Goal: Task Accomplishment & Management: Use online tool/utility

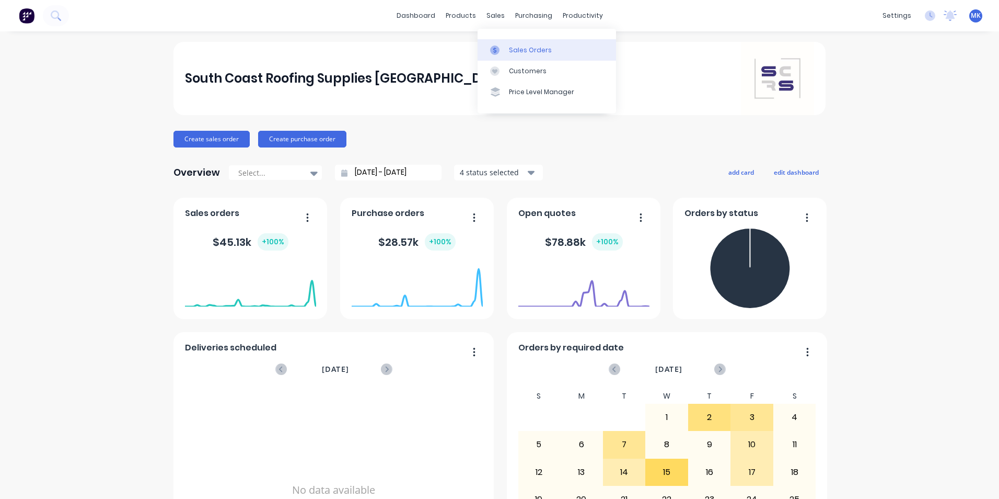
click at [522, 49] on div "Sales Orders" at bounding box center [530, 49] width 43 height 9
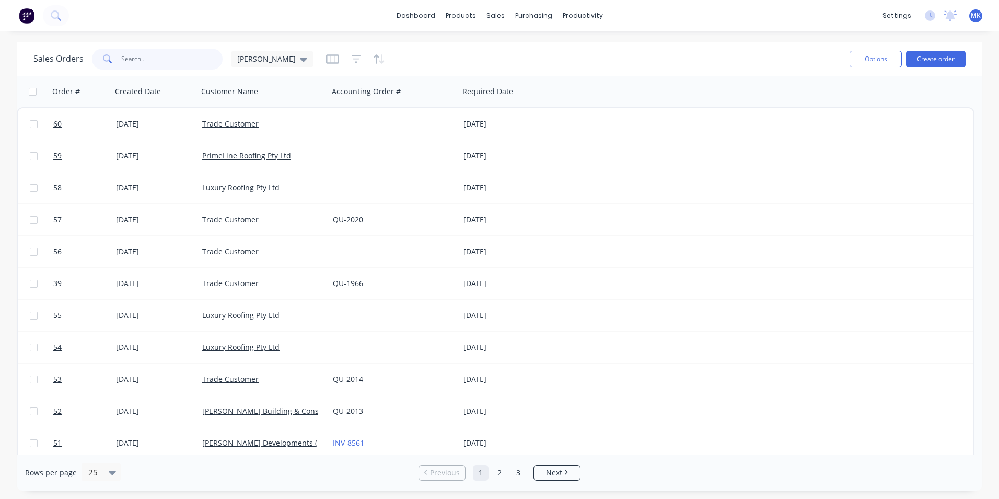
click at [196, 56] on input "text" at bounding box center [172, 59] width 102 height 21
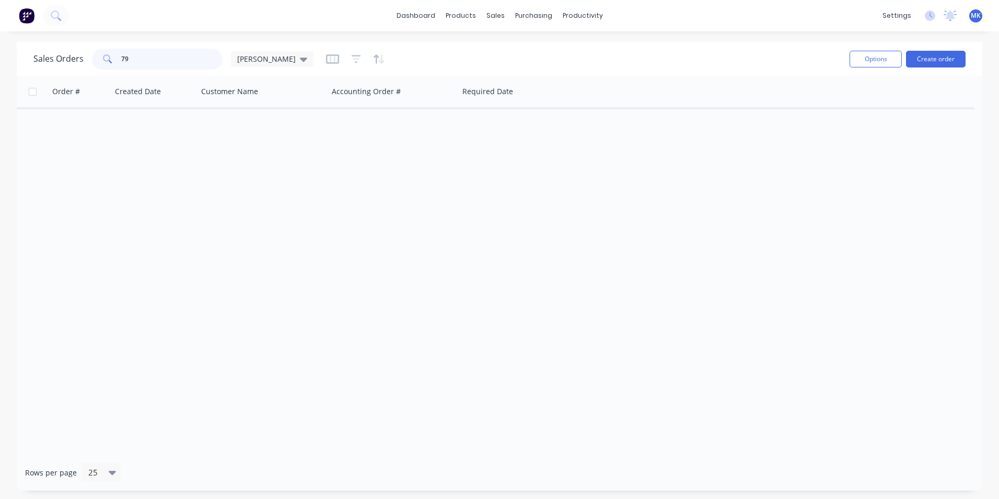
type input "7"
type input "comb"
click at [522, 71] on div "Customers" at bounding box center [532, 70] width 38 height 9
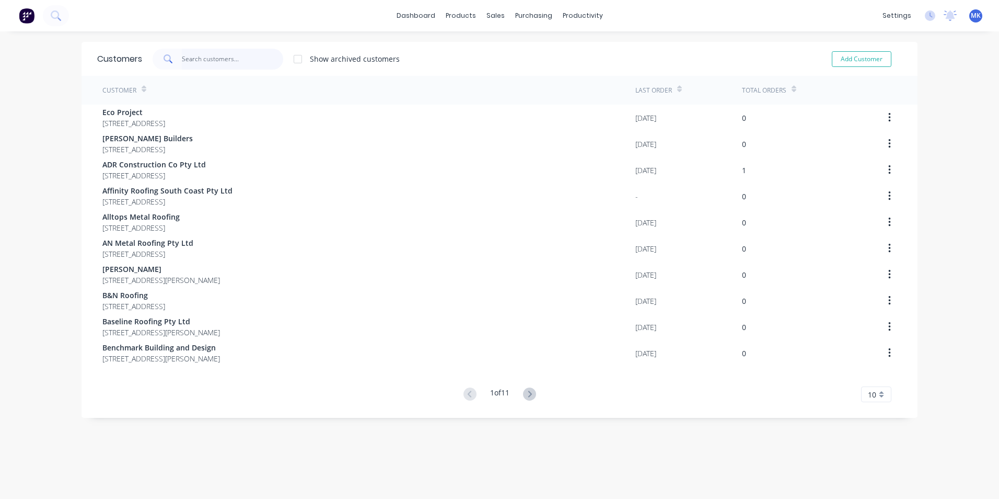
click at [231, 57] on input "text" at bounding box center [233, 59] width 102 height 21
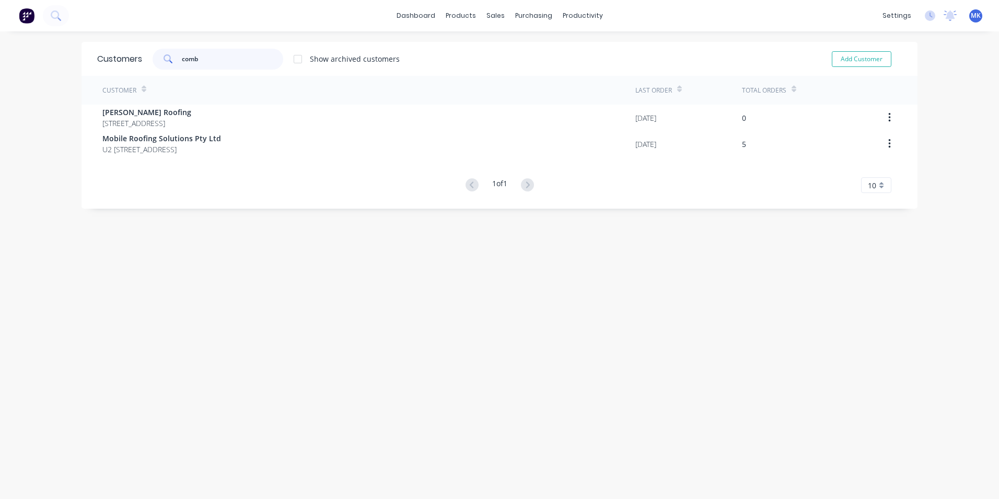
type input "comb"
click at [520, 49] on div "Sales Orders" at bounding box center [530, 49] width 43 height 9
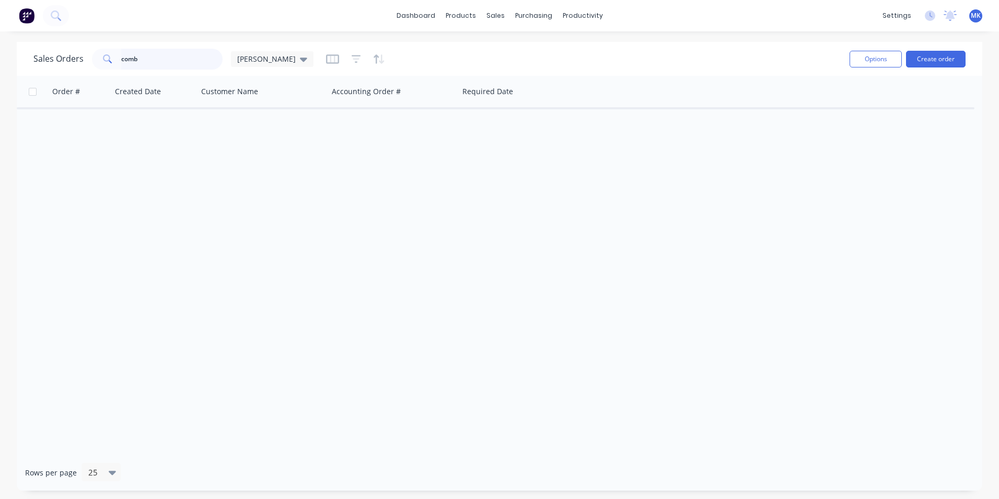
click at [146, 64] on input "comb" at bounding box center [172, 59] width 102 height 21
type input "c"
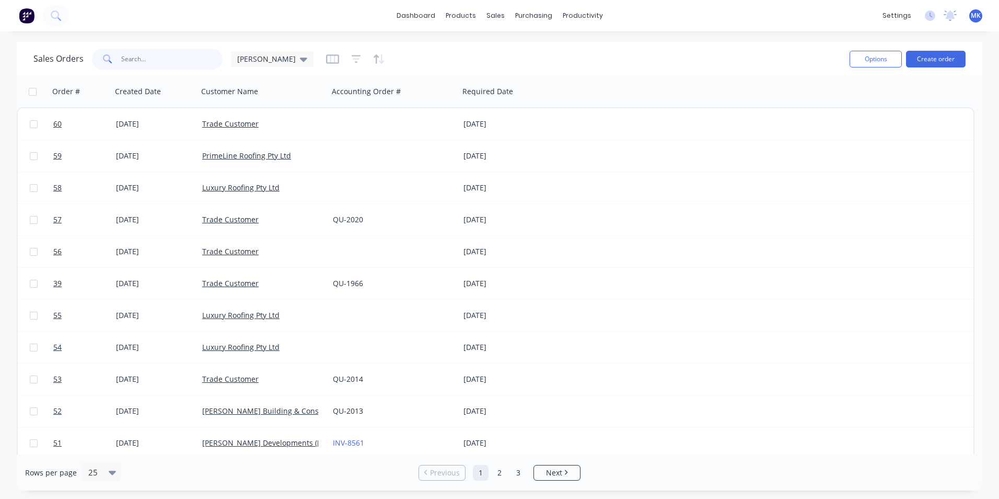
click at [157, 64] on input "text" at bounding box center [172, 59] width 102 height 21
click at [504, 51] on div at bounding box center [502, 49] width 16 height 9
click at [536, 50] on div "Sales Orders" at bounding box center [534, 49] width 43 height 9
click at [326, 60] on icon "button" at bounding box center [332, 59] width 13 height 10
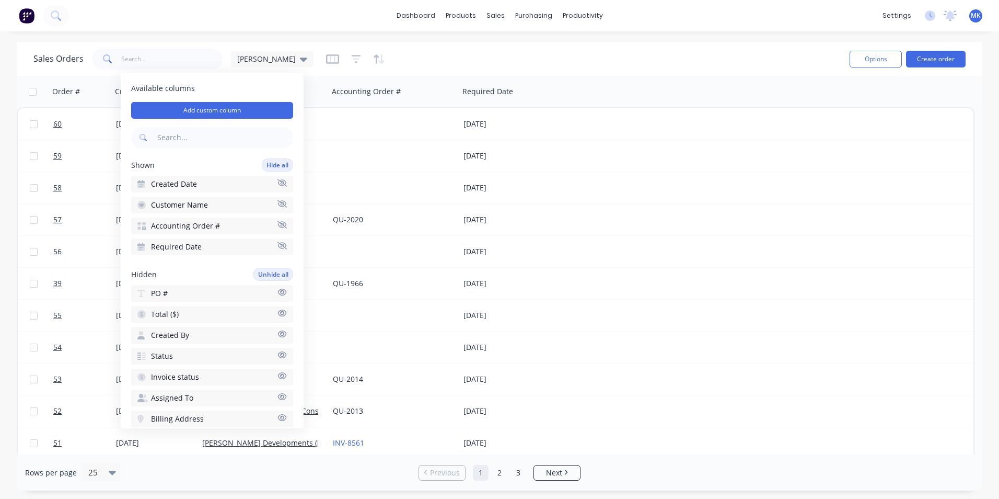
drag, startPoint x: 203, startPoint y: 315, endPoint x: 244, endPoint y: 288, distance: 48.3
click at [278, 311] on icon "button" at bounding box center [282, 312] width 9 height 7
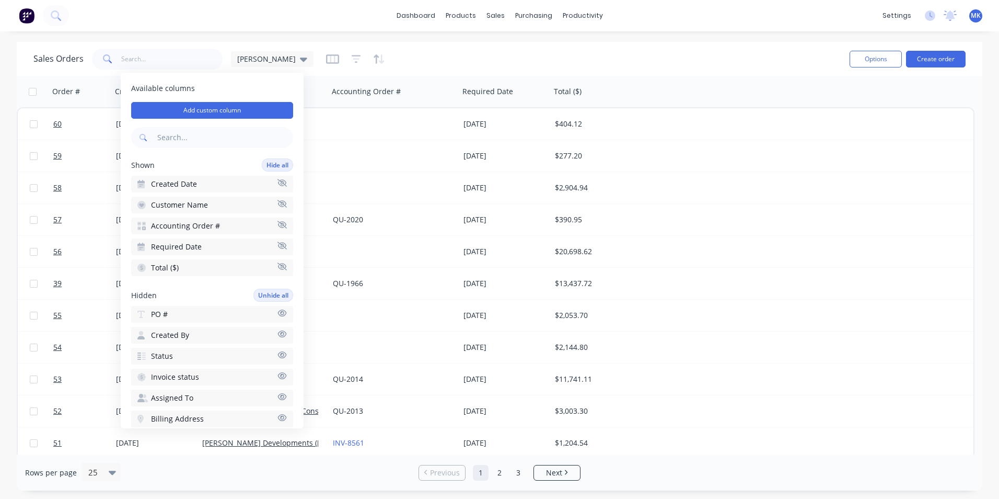
click at [419, 46] on div "Sales Orders [PERSON_NAME]" at bounding box center [437, 59] width 808 height 26
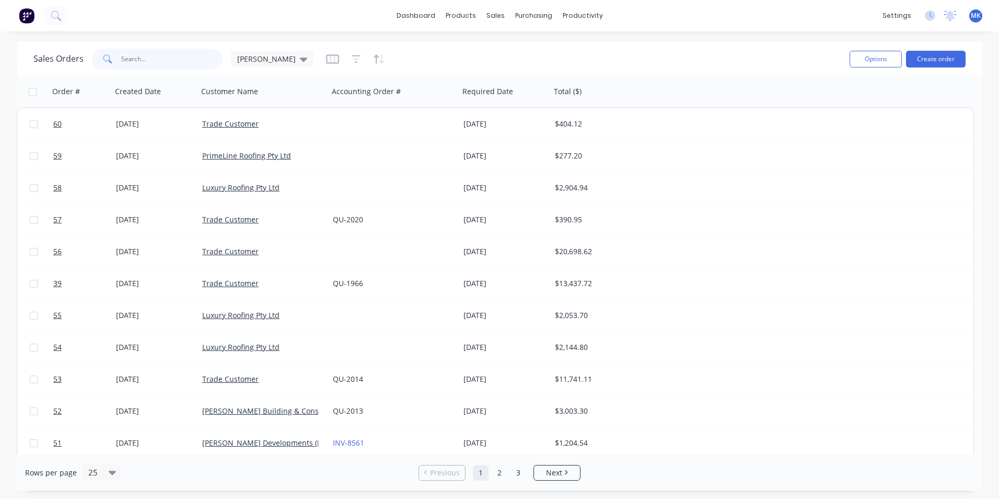
click at [152, 57] on input "text" at bounding box center [172, 59] width 102 height 21
type input "trade"
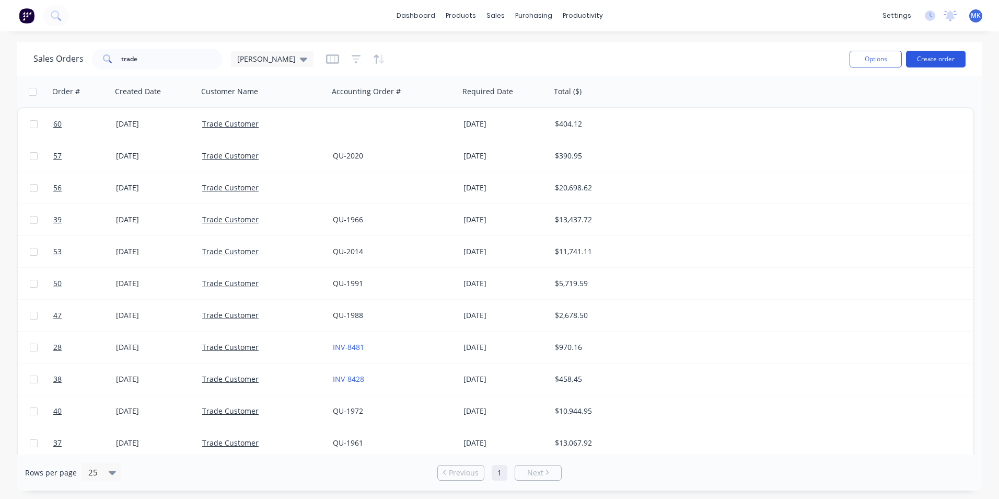
click at [920, 59] on button "Create order" at bounding box center [936, 59] width 60 height 17
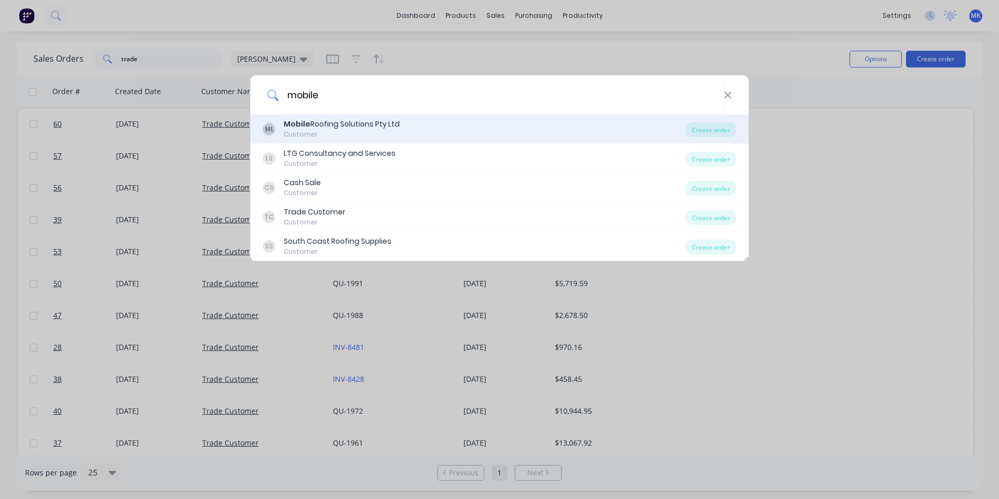
type input "mobile"
click at [479, 129] on div "ML Mobile Roofing Solutions Pty Ltd Customer" at bounding box center [474, 129] width 423 height 20
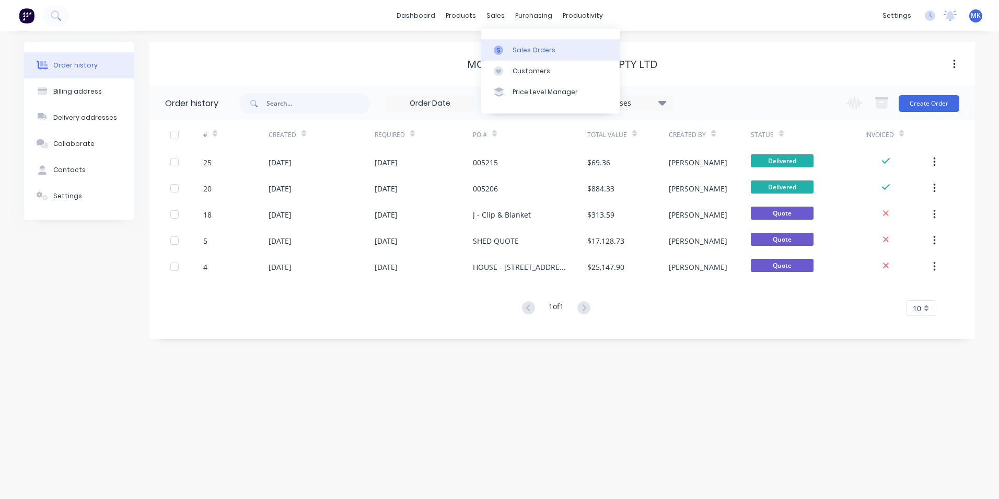
click at [520, 43] on link "Sales Orders" at bounding box center [550, 49] width 138 height 21
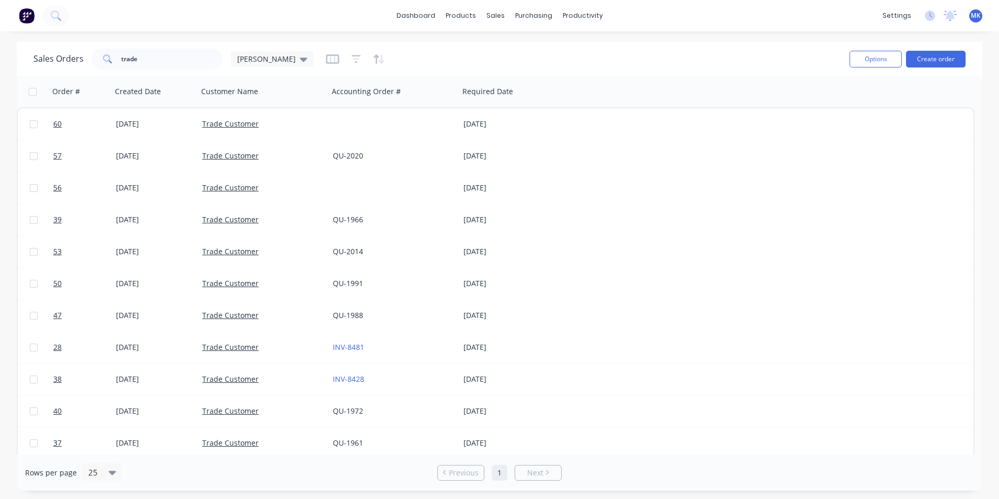
click at [934, 67] on div "Options Create order" at bounding box center [905, 59] width 120 height 26
click at [934, 63] on button "Create order" at bounding box center [936, 59] width 60 height 17
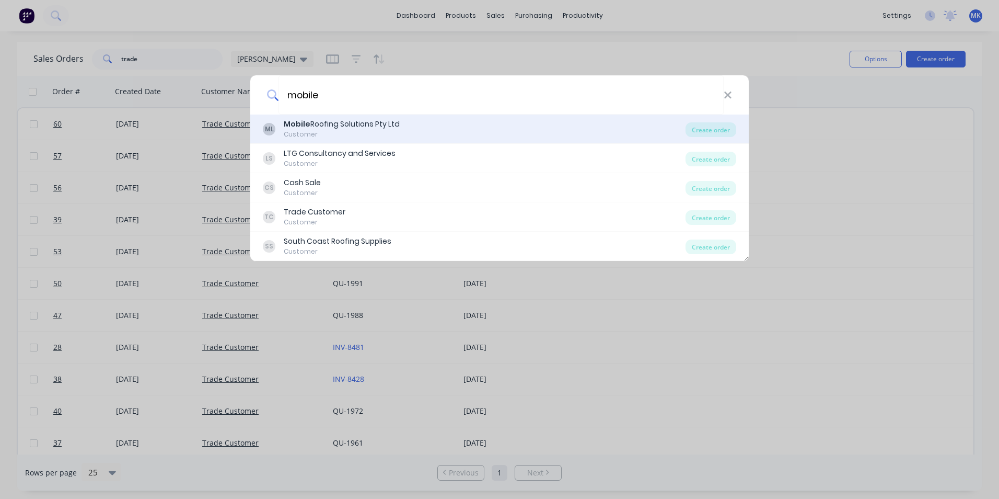
type input "mobile"
click at [451, 122] on div "ML Mobile Roofing Solutions Pty Ltd Customer" at bounding box center [474, 129] width 423 height 20
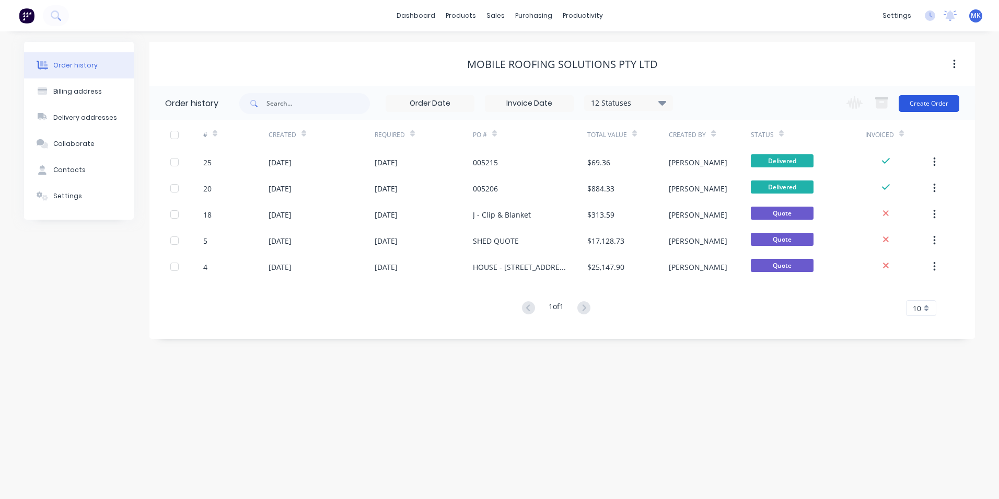
click at [940, 97] on button "Create Order" at bounding box center [929, 103] width 61 height 17
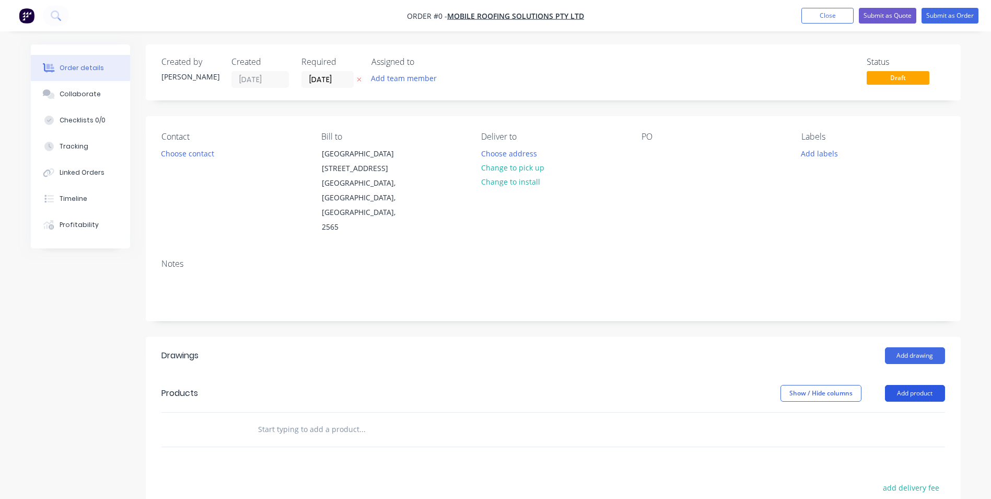
click at [931, 385] on button "Add product" at bounding box center [915, 393] width 60 height 17
click at [913, 412] on div "Product catalogue" at bounding box center [895, 419] width 80 height 15
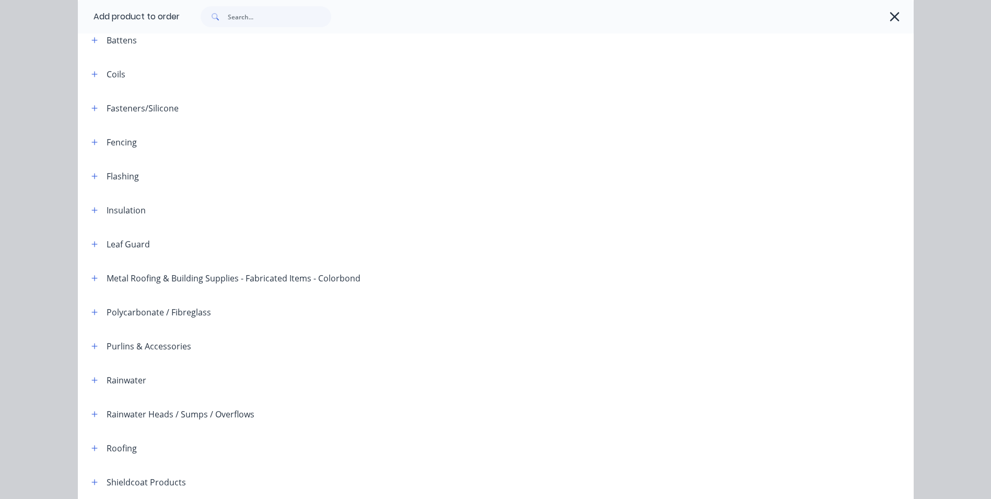
scroll to position [209, 0]
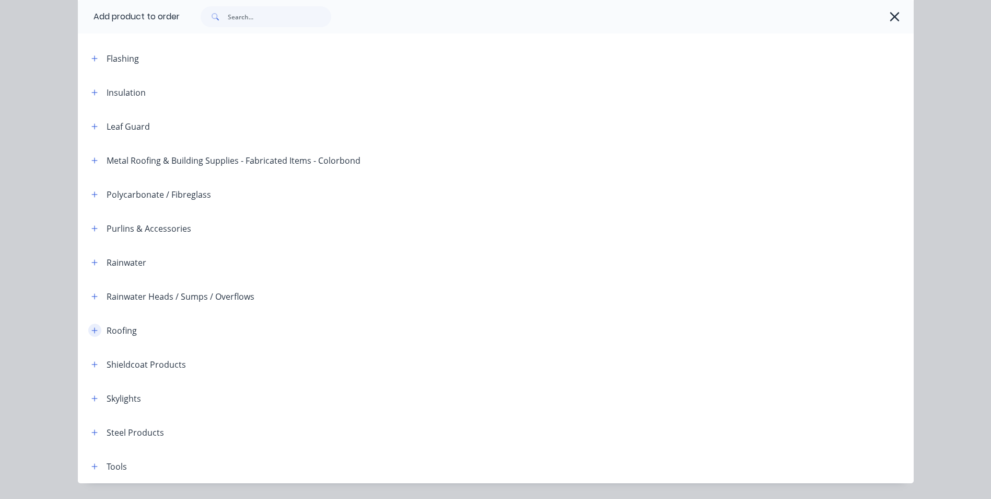
click at [89, 326] on button "button" at bounding box center [94, 329] width 13 height 13
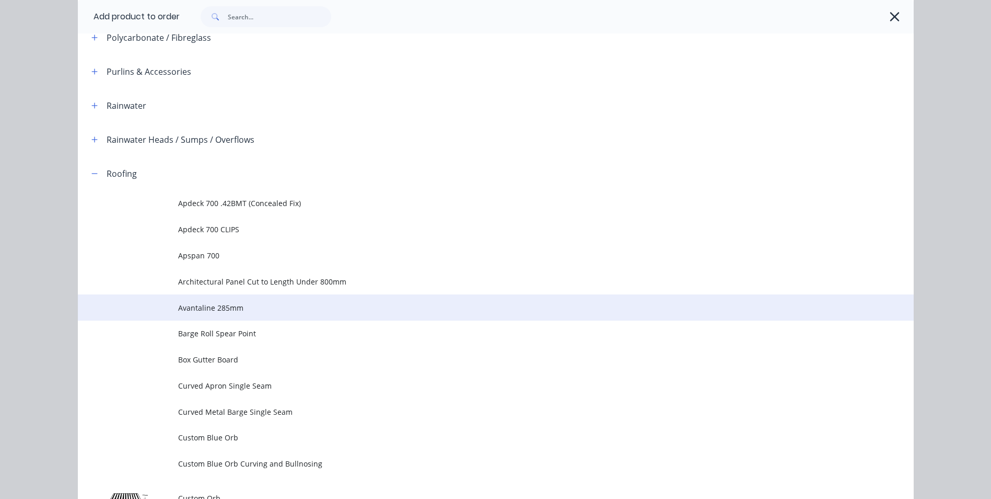
scroll to position [627, 0]
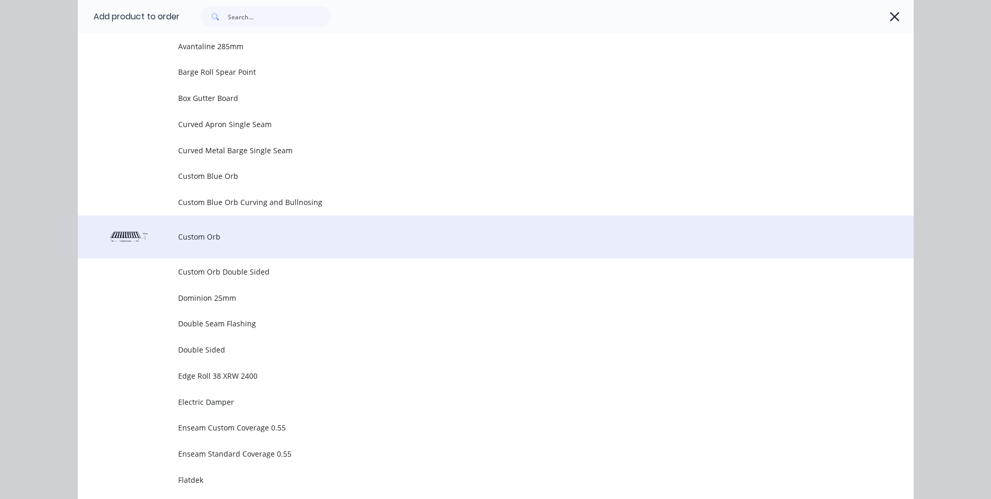
click at [275, 240] on span "Custom Orb" at bounding box center [472, 236] width 588 height 11
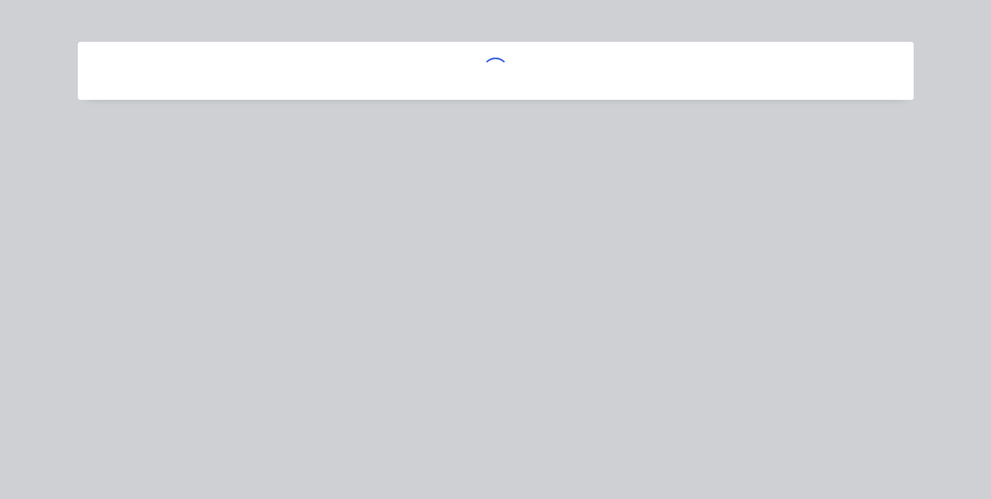
scroll to position [0, 0]
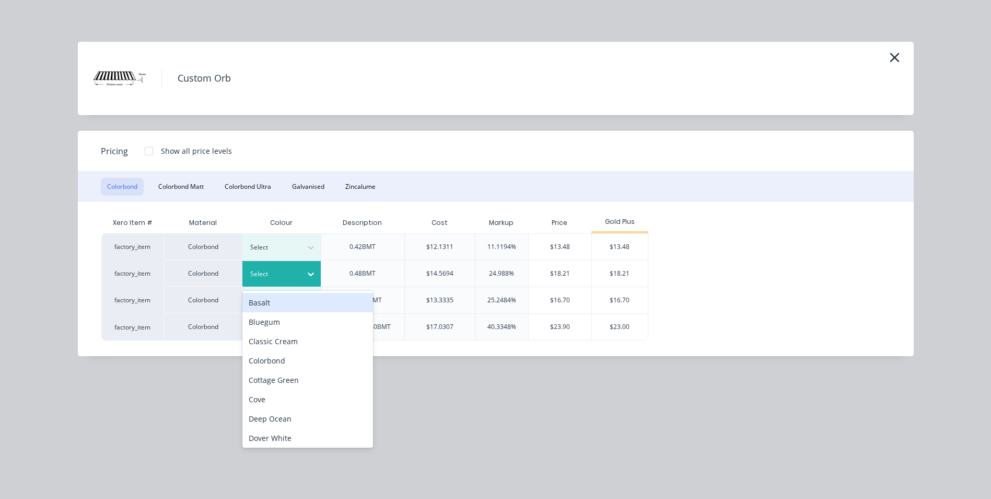
click at [298, 271] on div "Select" at bounding box center [272, 274] width 59 height 14
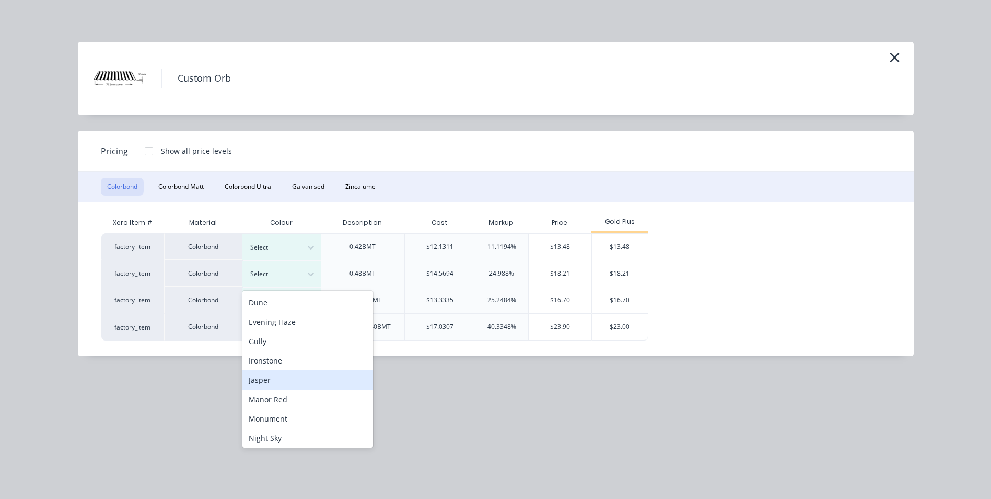
scroll to position [157, 0]
click at [288, 361] on div "Ironstone" at bounding box center [307, 358] width 131 height 19
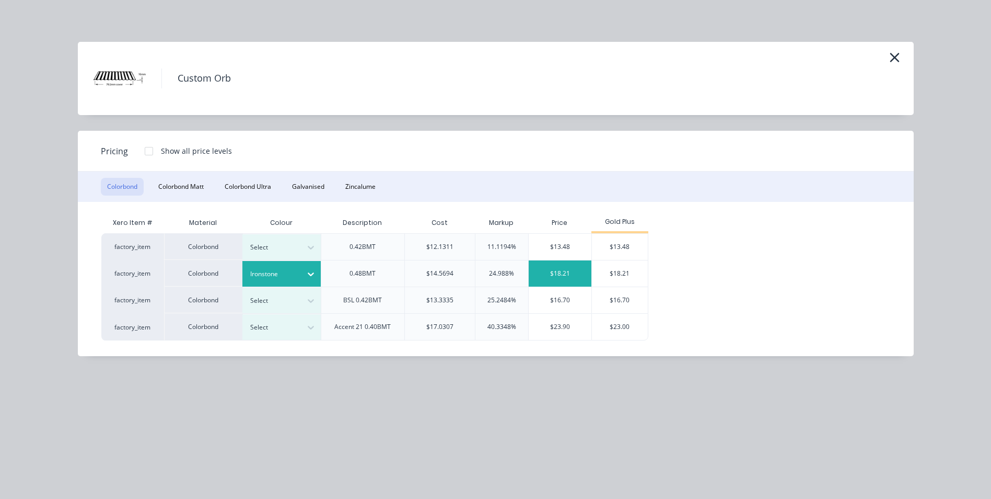
click at [565, 270] on div "$18.21" at bounding box center [560, 273] width 63 height 26
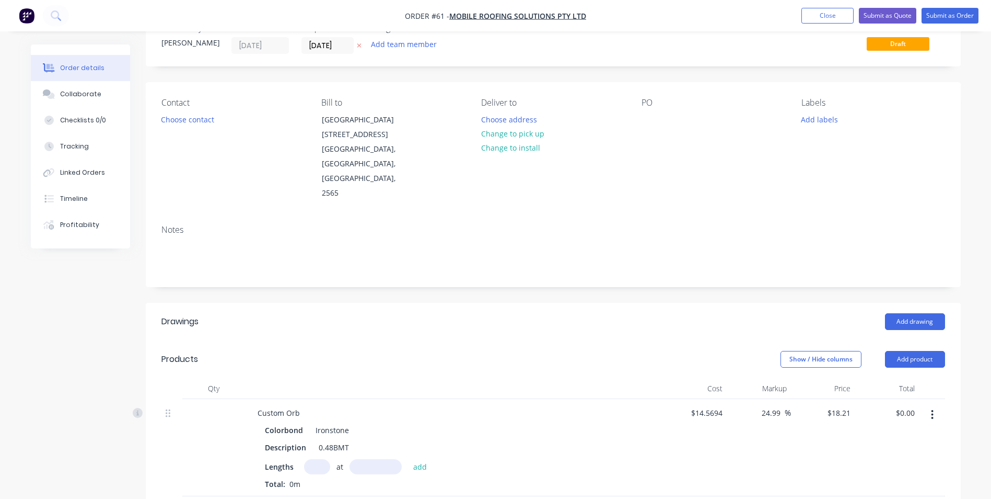
scroll to position [52, 0]
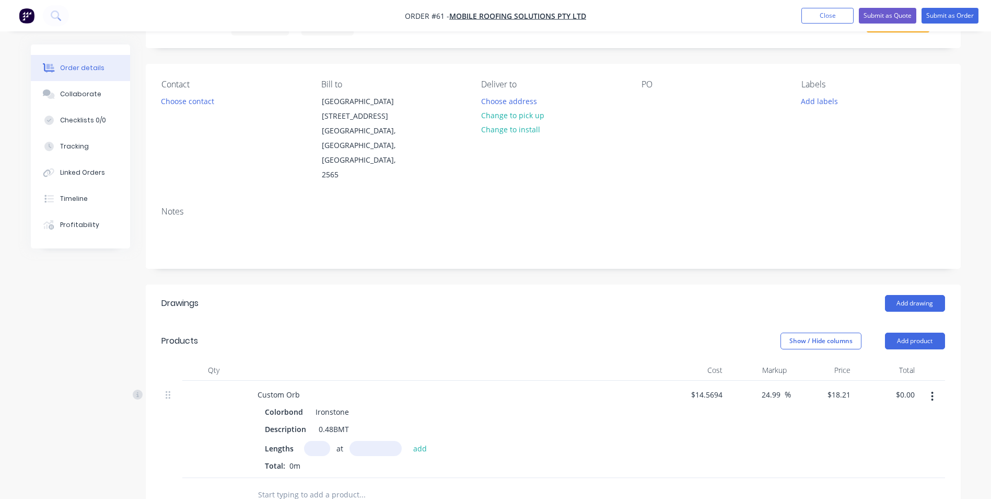
click at [319, 441] on input "text" at bounding box center [317, 448] width 26 height 15
type input "48"
type input "5145"
click at [408, 441] on button "add" at bounding box center [420, 448] width 25 height 14
type input "$4,497.14"
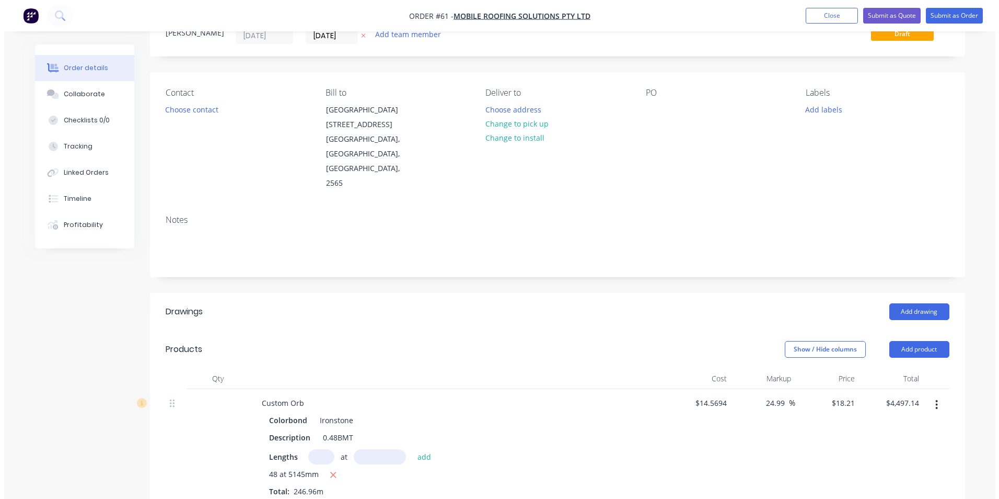
scroll to position [0, 0]
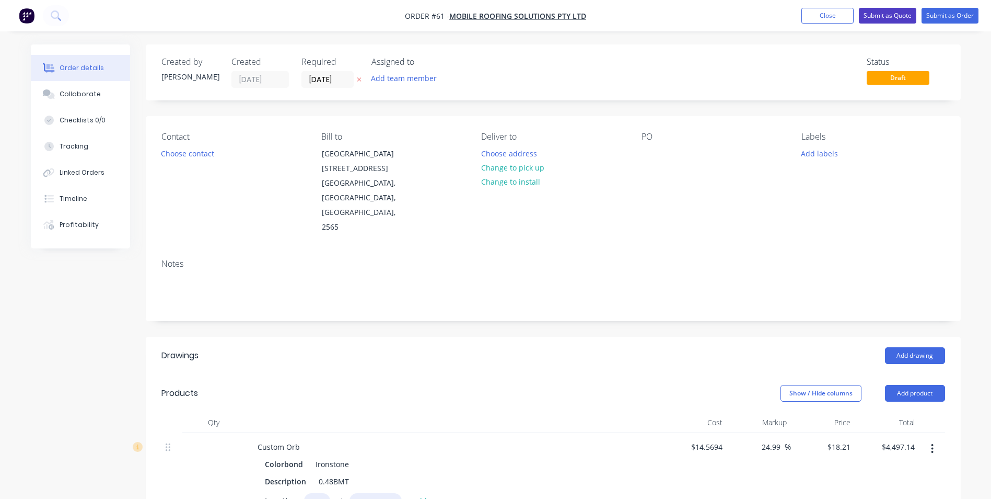
click at [895, 17] on button "Submit as Quote" at bounding box center [887, 16] width 57 height 16
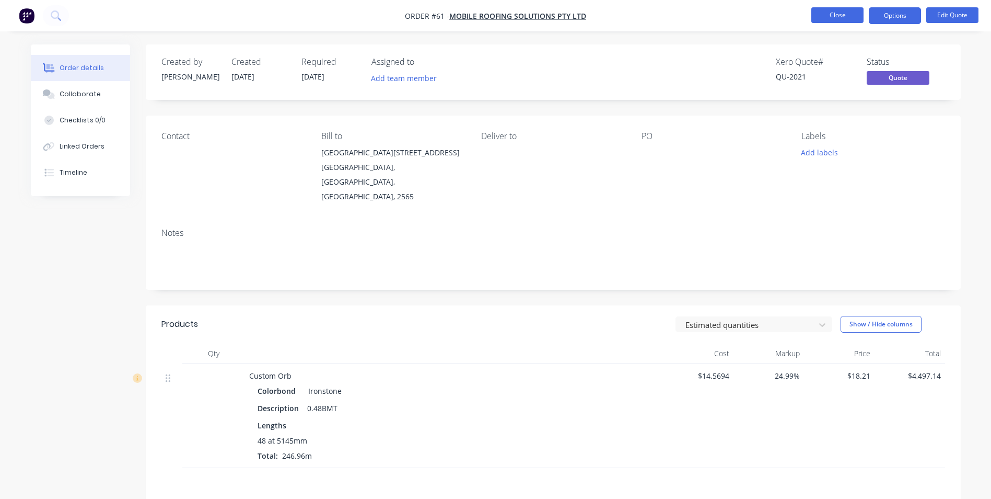
click at [828, 22] on button "Close" at bounding box center [838, 15] width 52 height 16
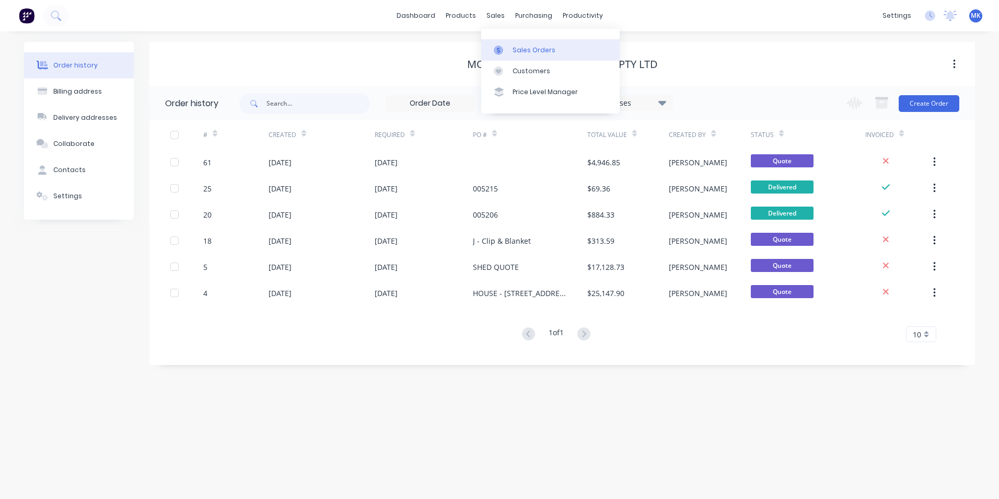
click at [535, 51] on div "Sales Orders" at bounding box center [534, 49] width 43 height 9
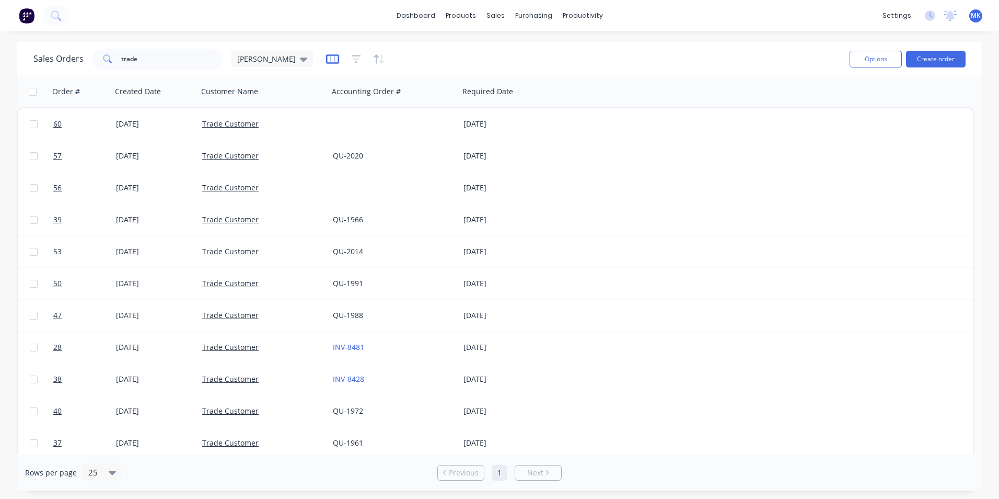
click at [326, 62] on icon "button" at bounding box center [332, 59] width 13 height 10
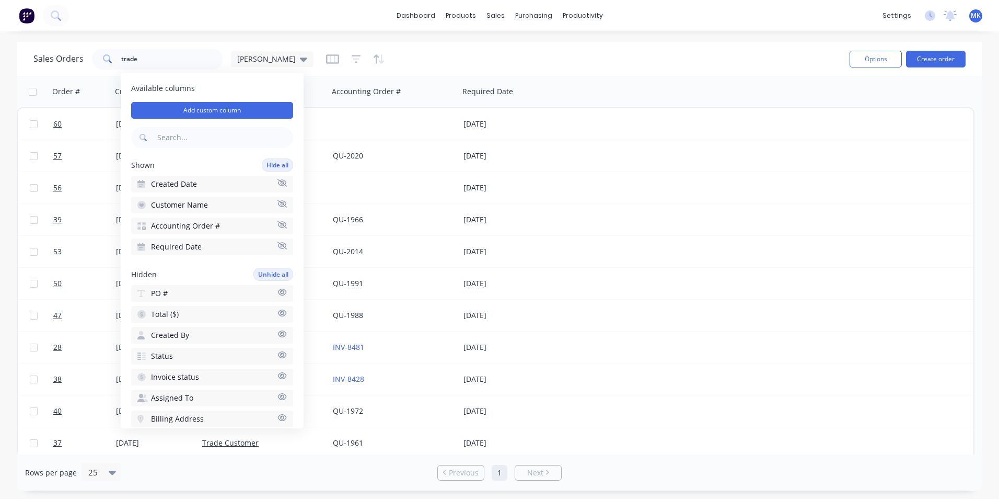
click at [277, 313] on icon "button" at bounding box center [281, 313] width 9 height 8
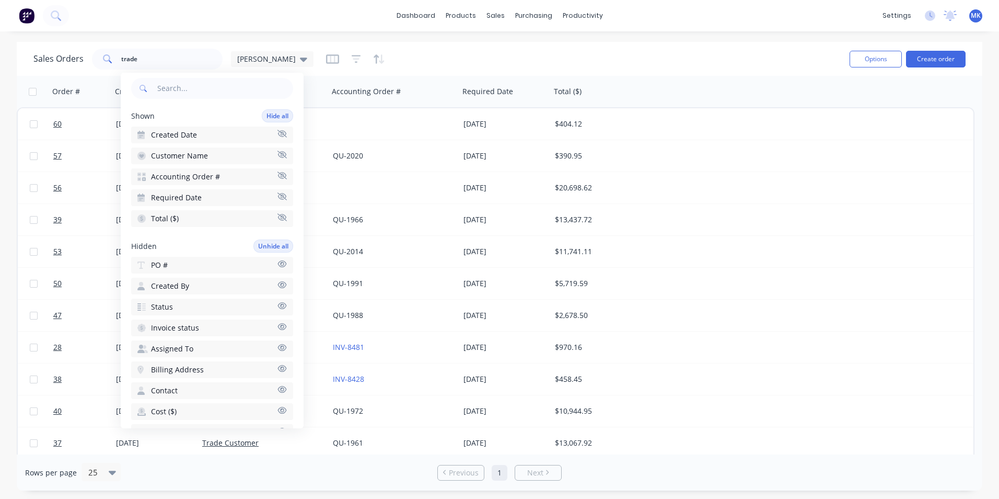
scroll to position [157, 0]
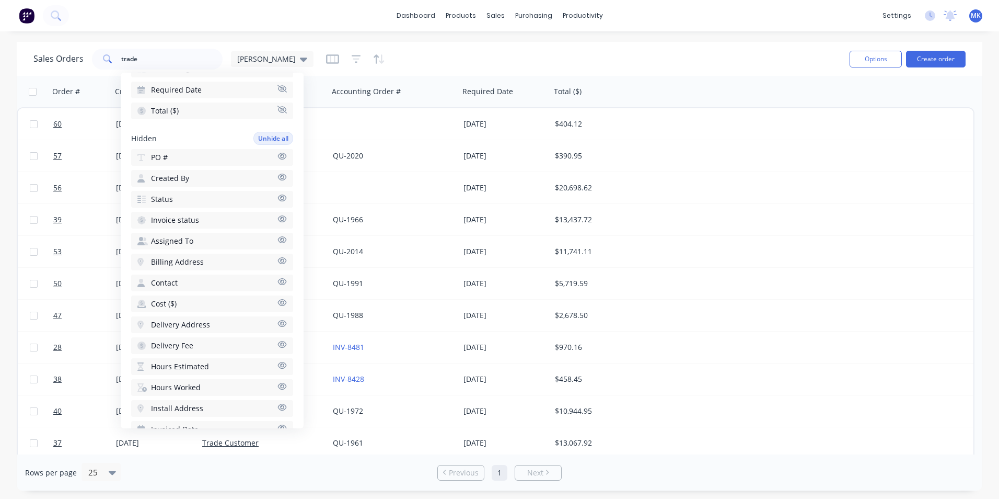
click at [779, 68] on div "Sales Orders trade [PERSON_NAME]" at bounding box center [437, 59] width 808 height 26
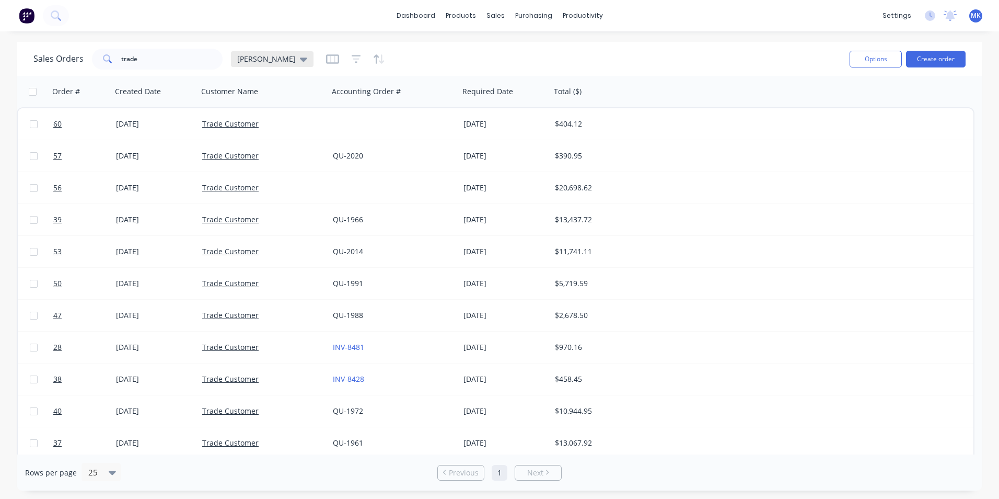
click at [262, 61] on div "[PERSON_NAME]" at bounding box center [272, 58] width 70 height 9
click at [297, 11] on div "dashboard products sales purchasing productivity dashboard products Product Cat…" at bounding box center [499, 15] width 999 height 31
click at [300, 61] on icon at bounding box center [303, 58] width 7 height 11
click at [252, 150] on button "None" at bounding box center [293, 148] width 119 height 12
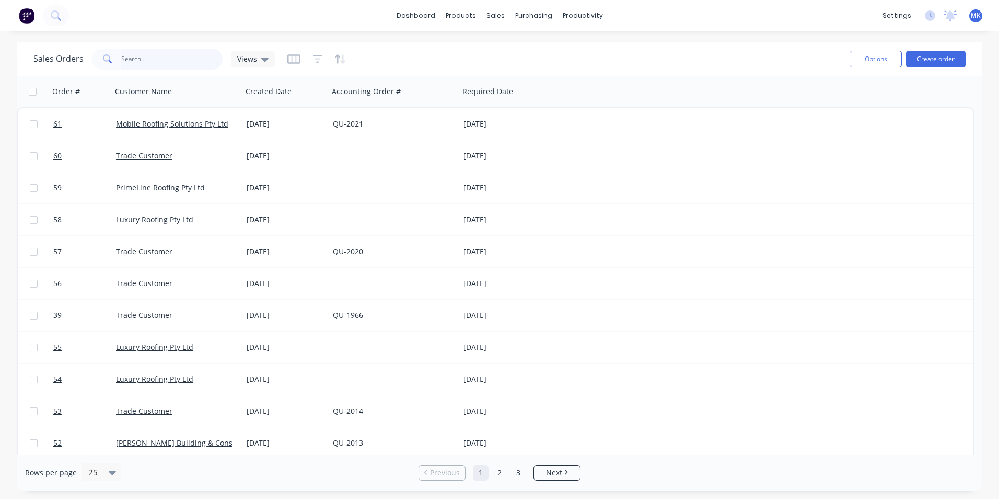
click at [169, 68] on input "trade" at bounding box center [172, 59] width 102 height 21
click at [266, 59] on icon at bounding box center [264, 59] width 7 height 4
click at [303, 149] on button "None" at bounding box center [293, 148] width 119 height 12
click at [293, 61] on icon "button" at bounding box center [293, 59] width 13 height 10
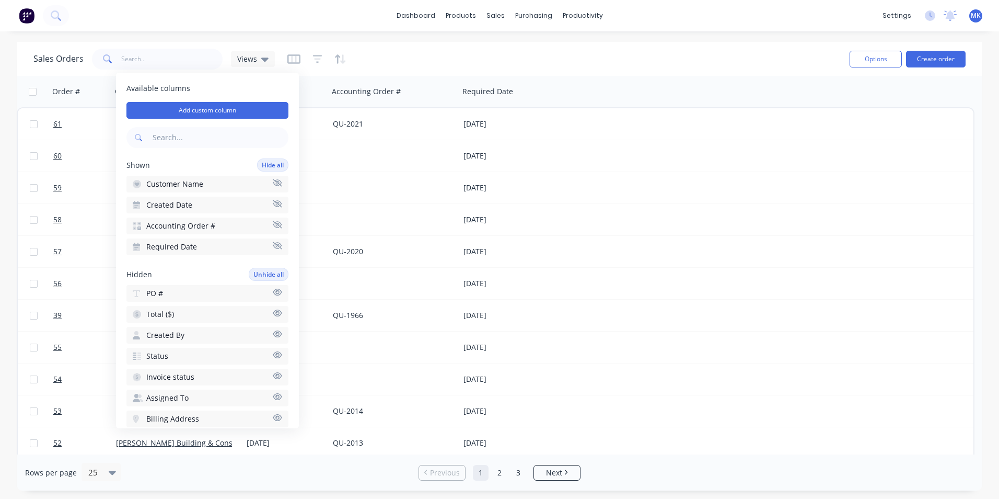
click at [273, 315] on icon "button" at bounding box center [277, 313] width 9 height 8
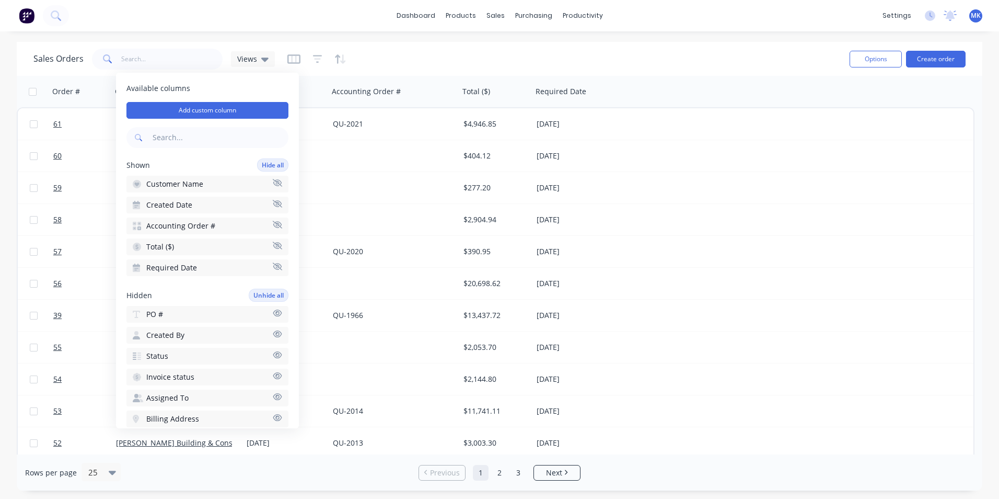
click at [273, 355] on icon "button" at bounding box center [277, 355] width 9 height 8
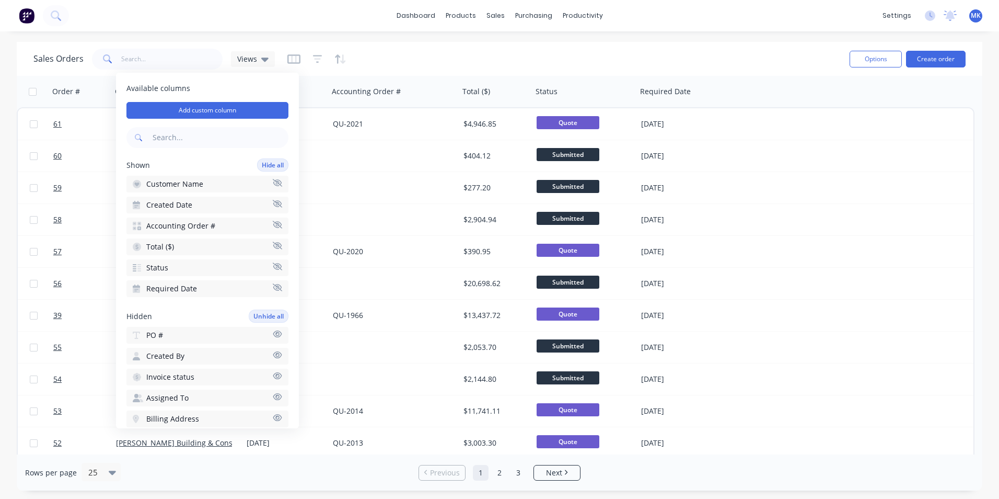
click at [386, 64] on div "Sales Orders trade Views" at bounding box center [437, 59] width 808 height 26
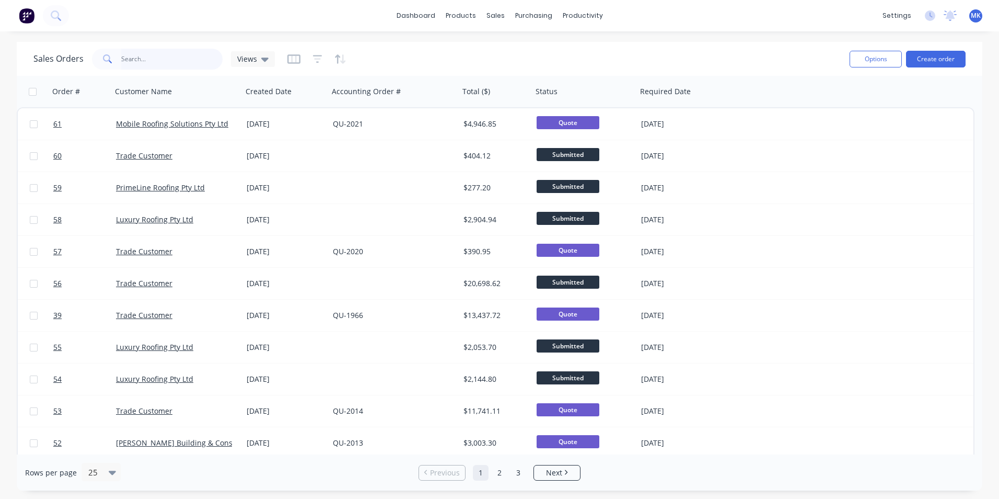
click at [154, 57] on input "trade" at bounding box center [172, 59] width 102 height 21
click at [164, 55] on input "trade" at bounding box center [172, 59] width 102 height 21
type input "7974"
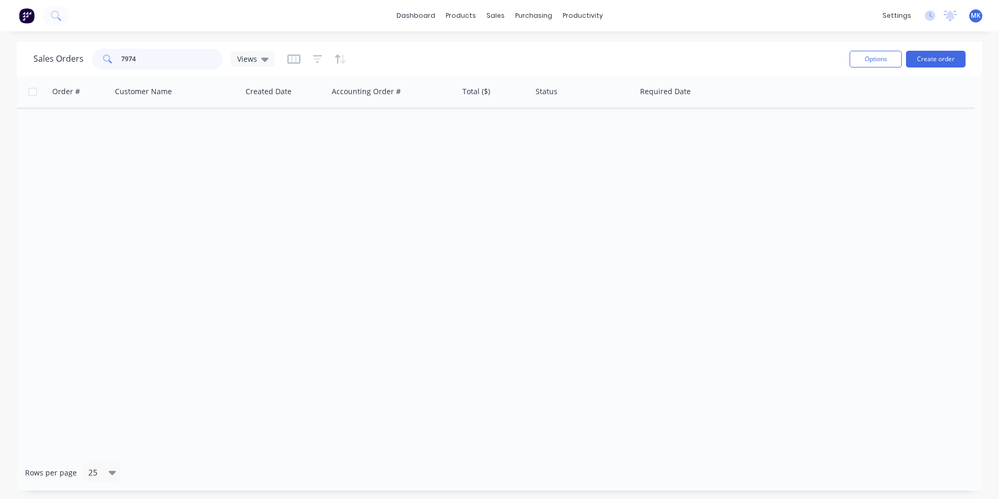
click at [163, 56] on input "7974" at bounding box center [172, 59] width 102 height 21
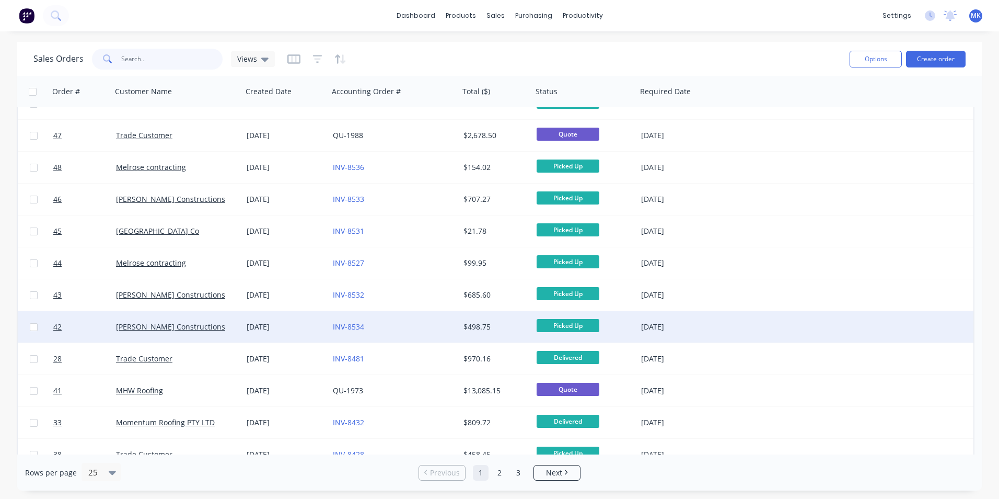
scroll to position [450, 0]
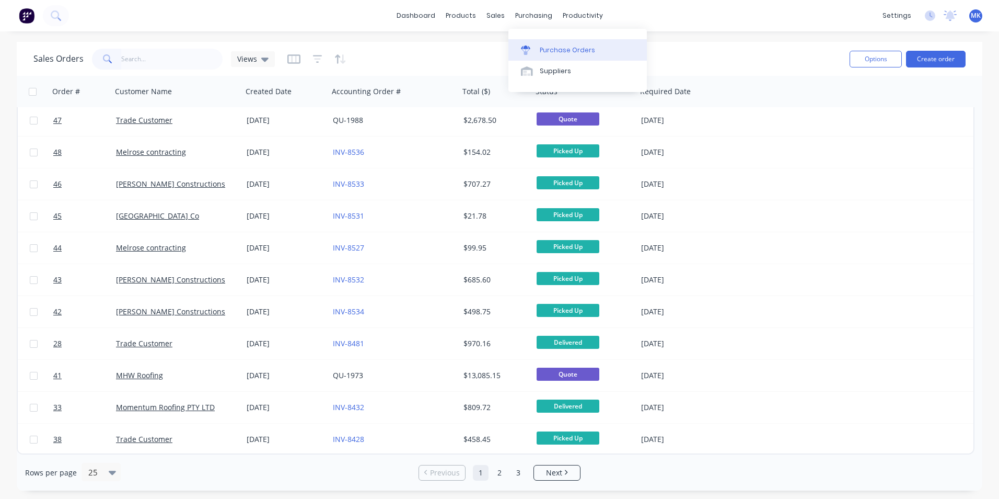
click at [540, 40] on link "Purchase Orders" at bounding box center [577, 49] width 138 height 21
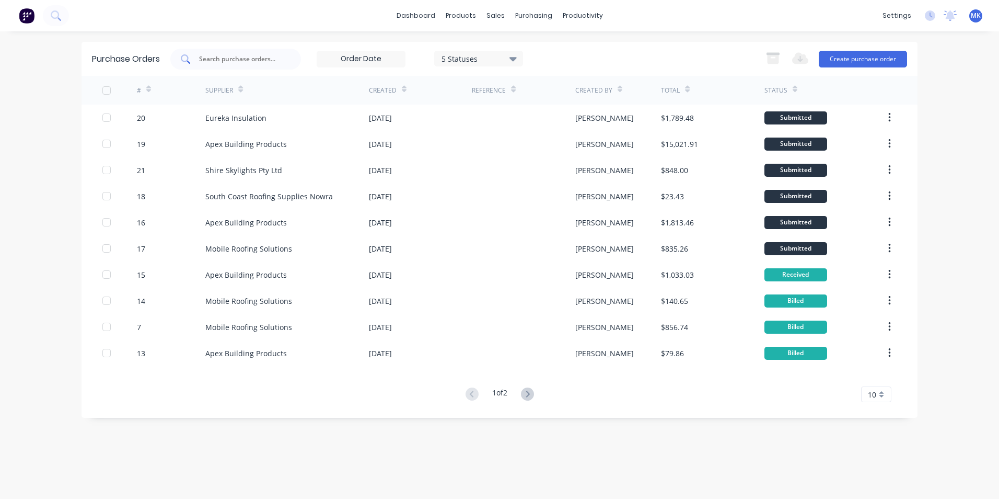
click at [267, 66] on div at bounding box center [235, 59] width 131 height 21
type input "4321"
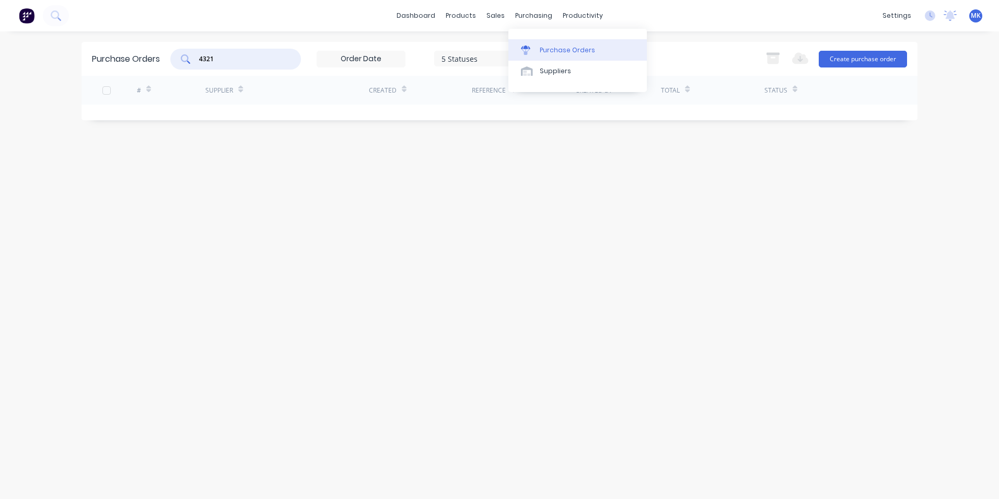
click at [545, 50] on div "Purchase Orders" at bounding box center [567, 49] width 55 height 9
click at [252, 60] on input "4321" at bounding box center [241, 59] width 87 height 10
click at [477, 60] on div "5 Statuses" at bounding box center [479, 58] width 75 height 11
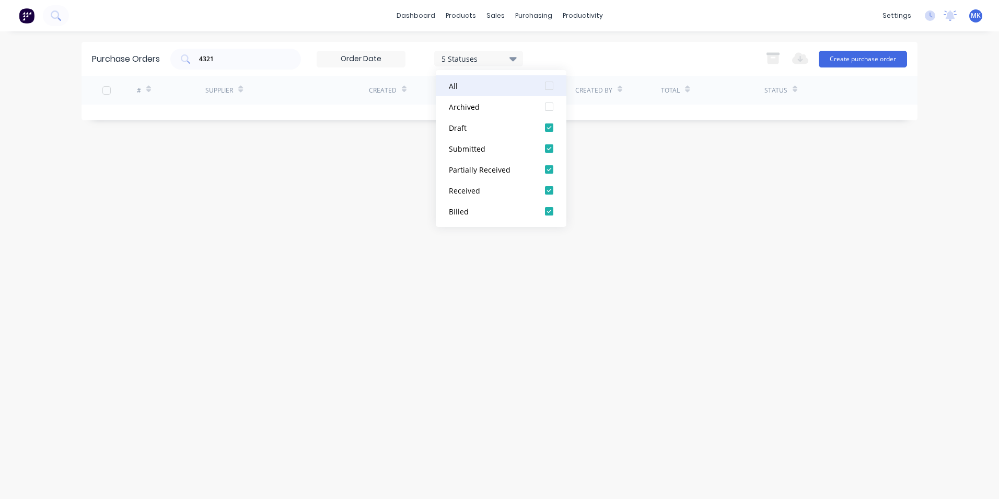
click at [550, 87] on div at bounding box center [549, 85] width 21 height 21
click at [268, 61] on input "4321" at bounding box center [241, 59] width 87 height 10
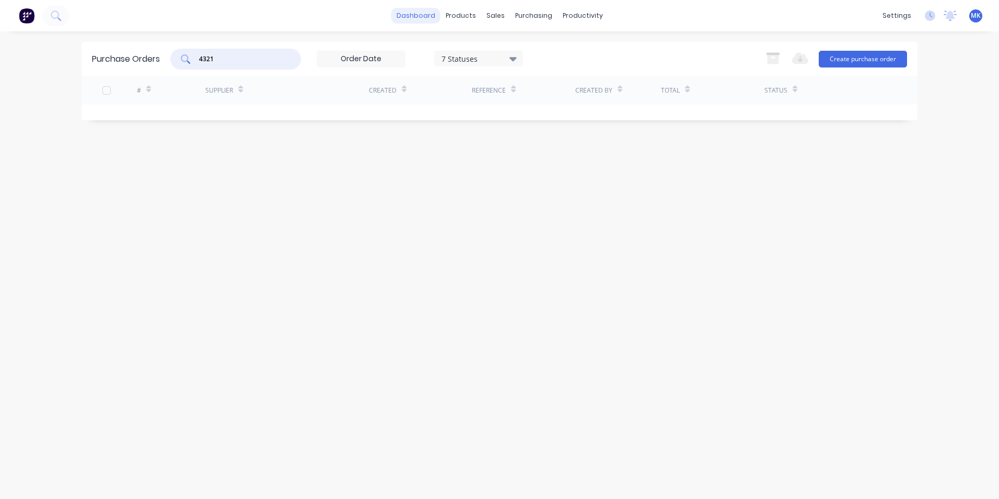
click at [428, 11] on link "dashboard" at bounding box center [415, 16] width 49 height 16
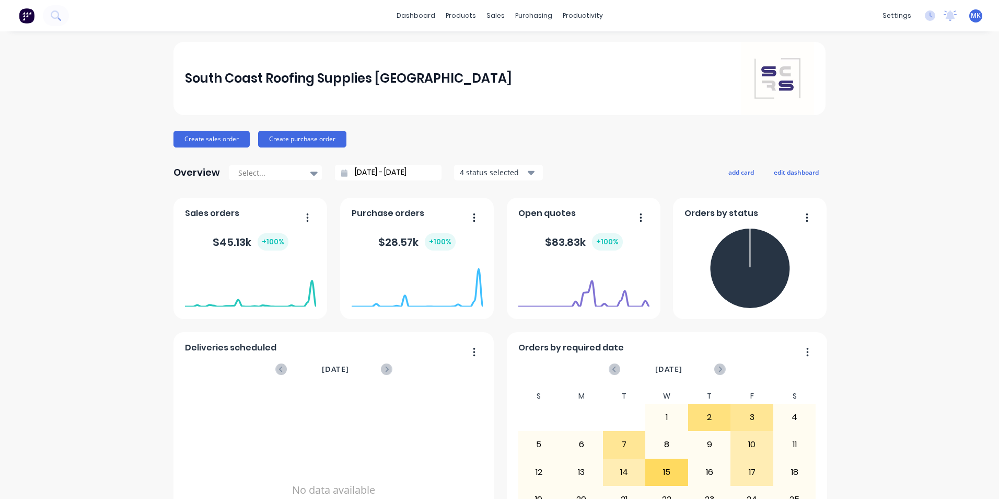
click at [971, 19] on span "MK" at bounding box center [976, 15] width 10 height 9
click at [543, 44] on link "Purchase Orders" at bounding box center [573, 49] width 138 height 21
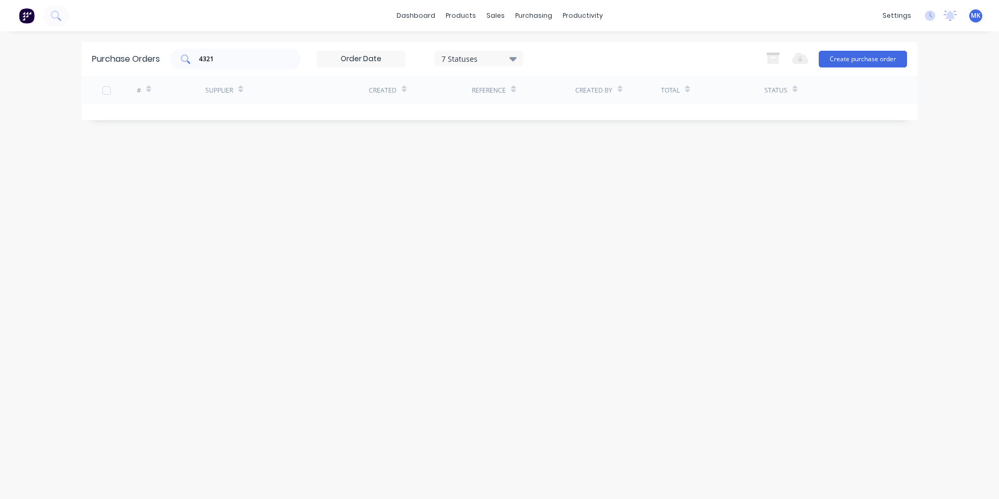
click at [226, 55] on input "4321" at bounding box center [241, 59] width 87 height 10
type input "15"
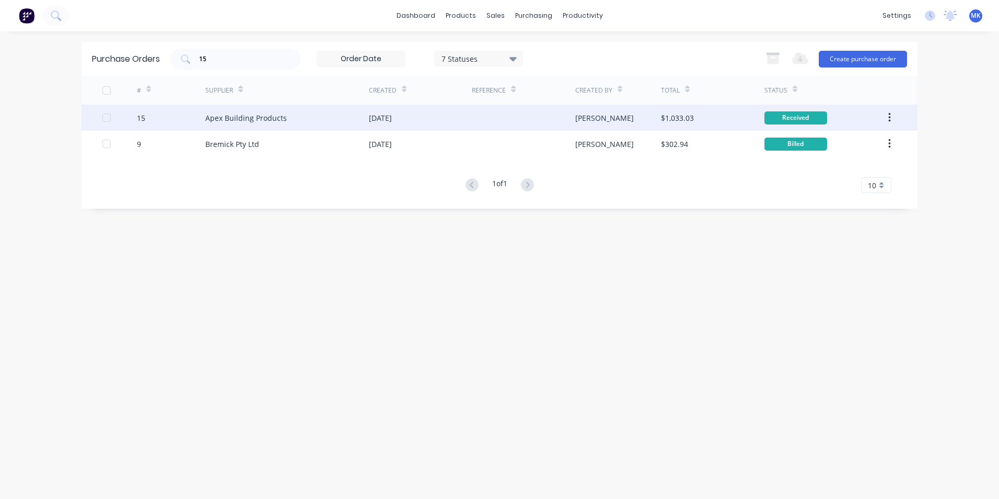
click at [700, 119] on div "$1,033.03" at bounding box center [712, 118] width 103 height 26
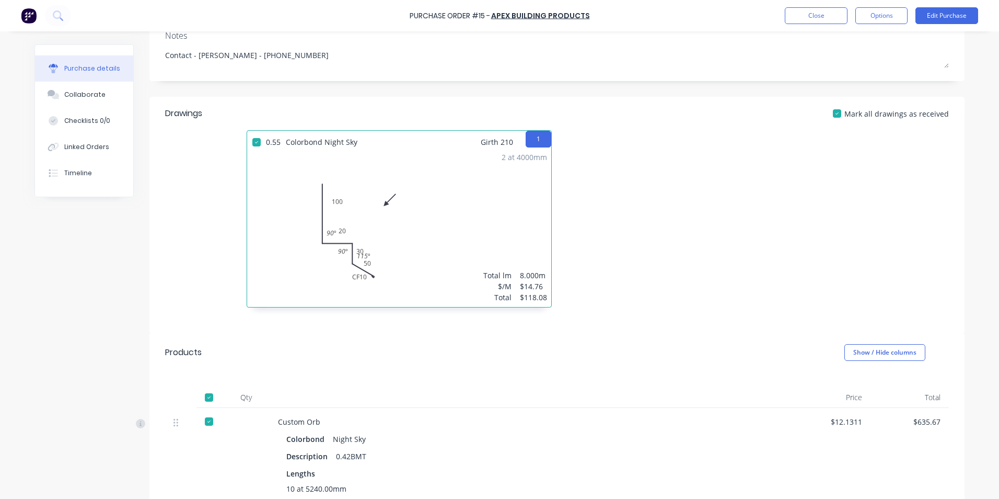
scroll to position [366, 0]
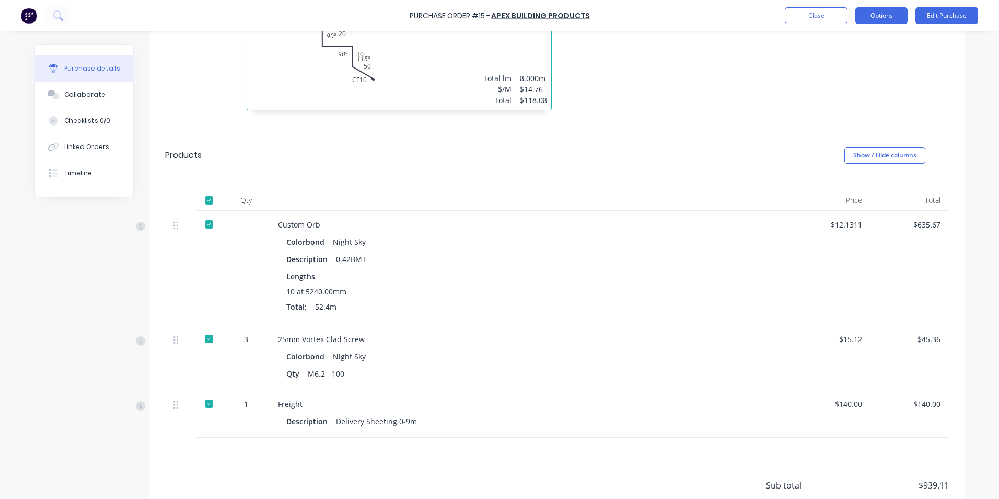
click at [881, 9] on button "Options" at bounding box center [881, 15] width 52 height 17
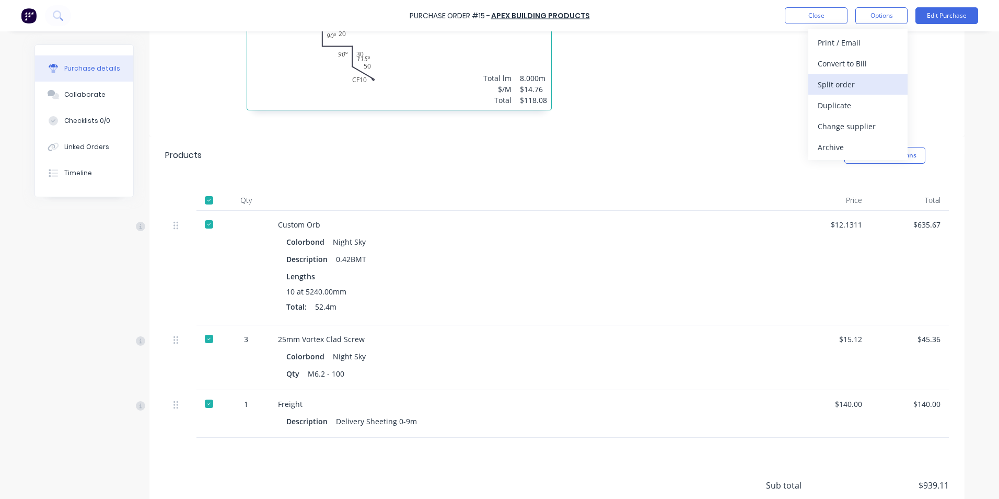
click at [861, 75] on button "Split order" at bounding box center [857, 84] width 99 height 21
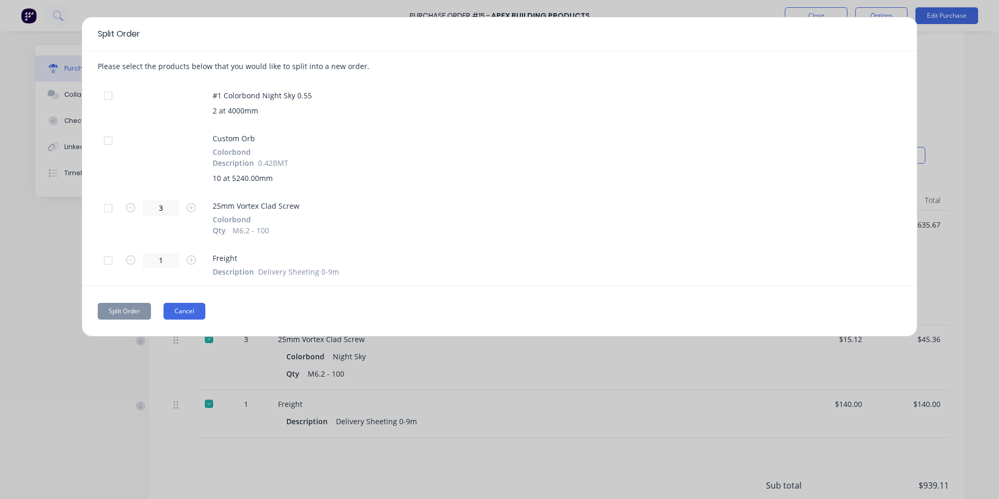
click at [181, 307] on button "Cancel" at bounding box center [185, 311] width 42 height 17
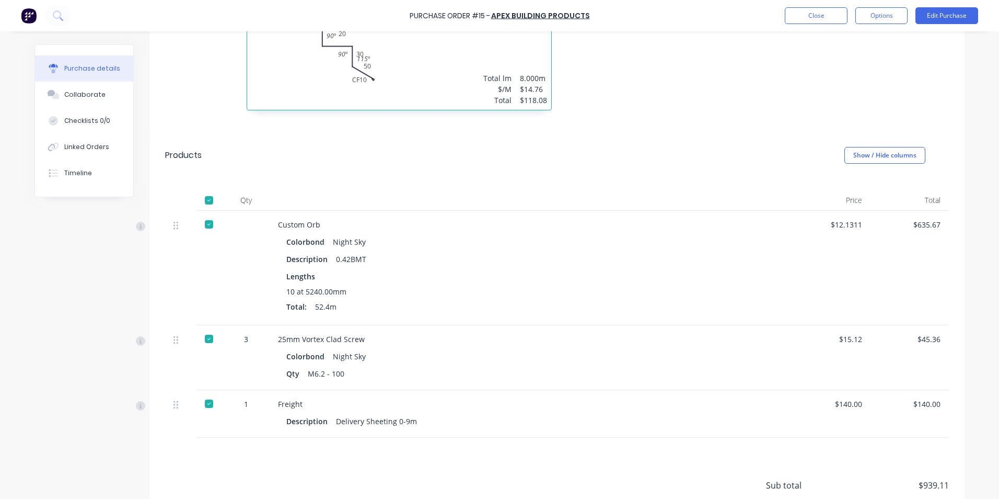
click at [871, 29] on div "Purchase Order #15 - Apex Building Products Close Options Edit Purchase" at bounding box center [499, 15] width 999 height 31
click at [868, 13] on button "Options" at bounding box center [881, 15] width 52 height 17
click at [859, 56] on div "Convert to Bill" at bounding box center [858, 63] width 80 height 15
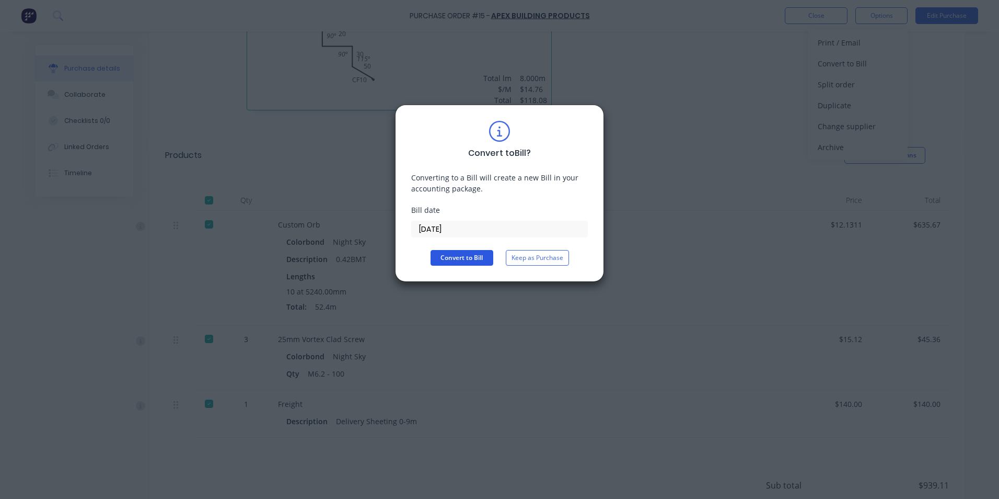
click at [438, 252] on button "Convert to Bill" at bounding box center [462, 258] width 63 height 16
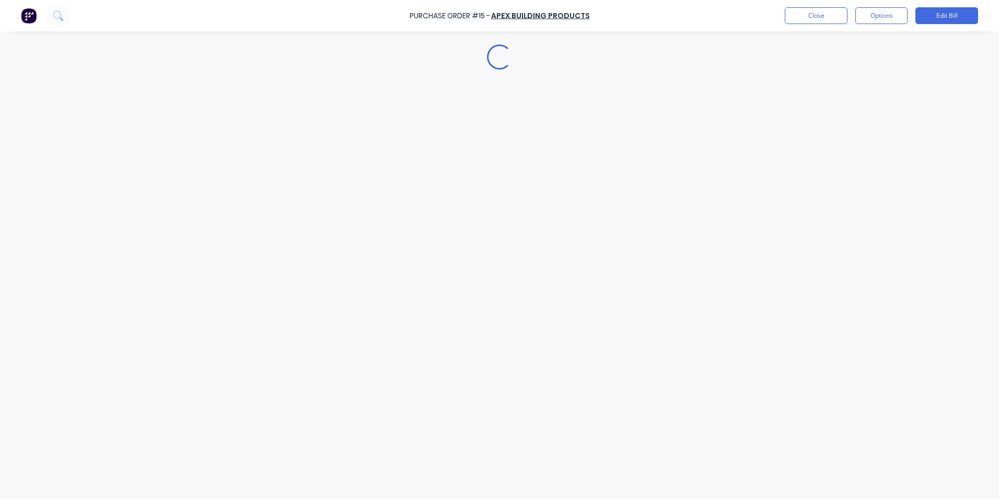
type textarea "x"
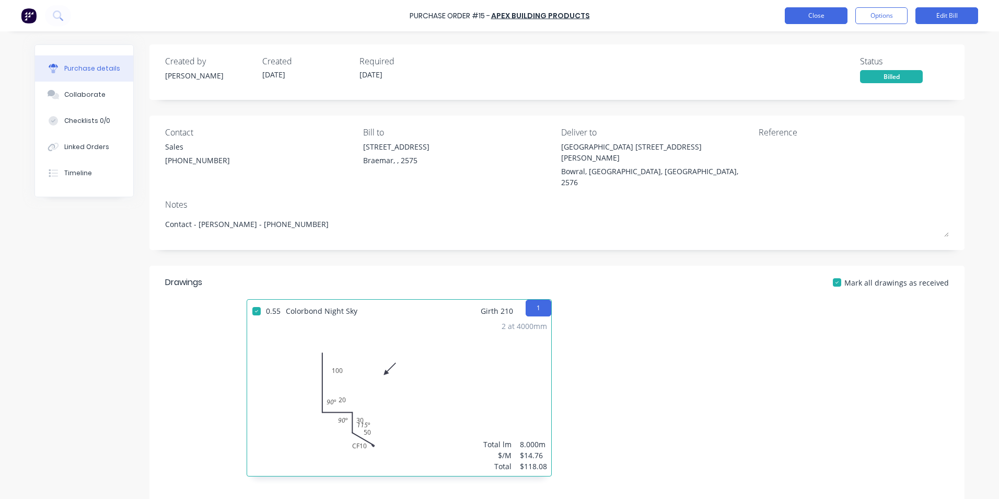
click at [823, 18] on button "Close" at bounding box center [816, 15] width 63 height 17
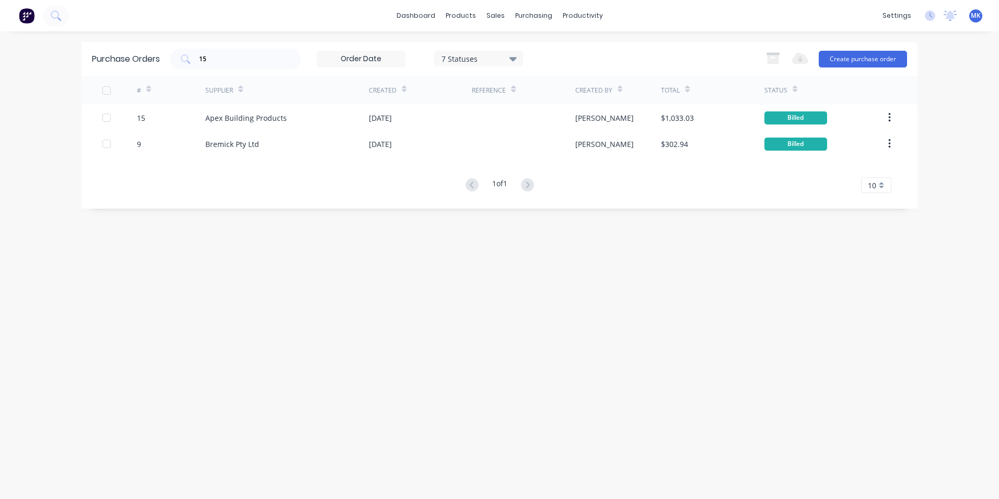
click at [976, 20] on div "MK South Coast Roofing Supplies S... [PERSON_NAME] Administrator Profile Sign o…" at bounding box center [975, 15] width 13 height 13
click at [979, 19] on span "MK" at bounding box center [976, 15] width 10 height 9
click at [894, 132] on div "Sign out" at bounding box center [888, 130] width 28 height 9
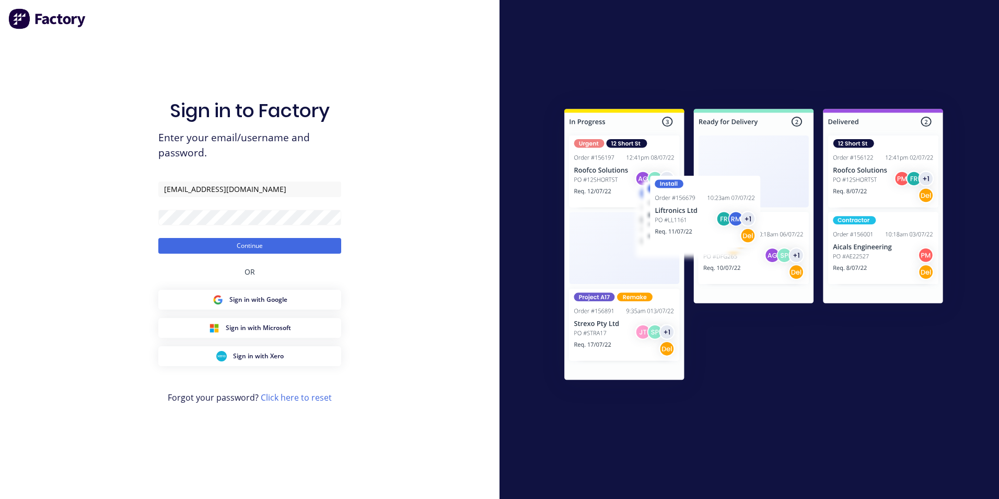
type input "[PERSON_NAME][EMAIL_ADDRESS][DOMAIN_NAME]"
click at [262, 245] on button "Continue" at bounding box center [249, 246] width 183 height 16
